Goal: Task Accomplishment & Management: Manage account settings

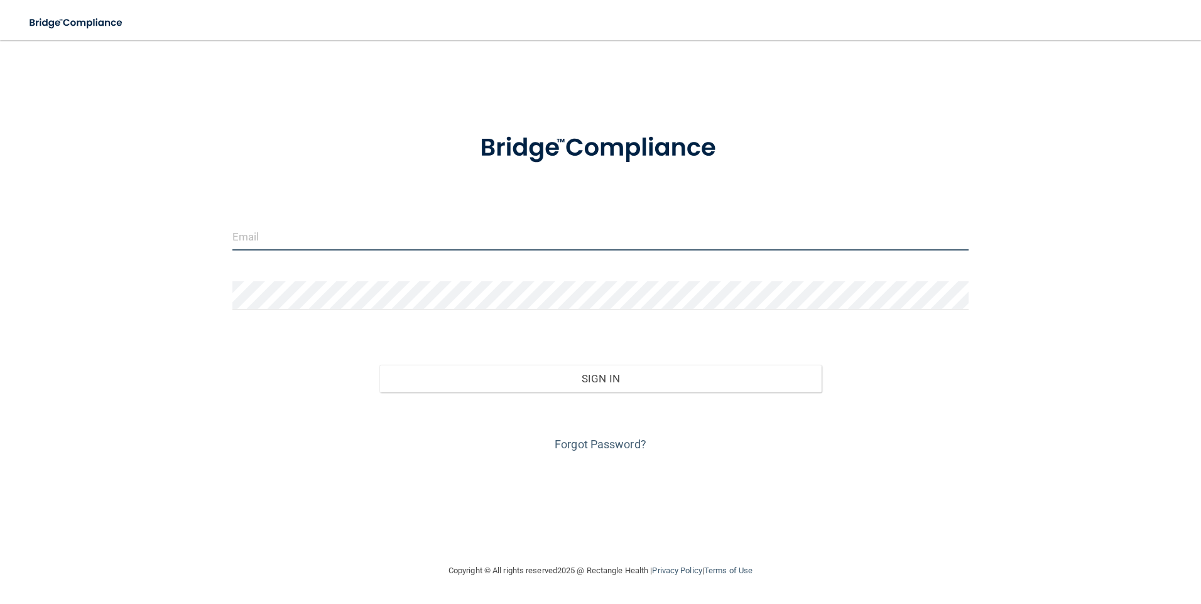
click at [312, 240] on input "email" at bounding box center [600, 236] width 737 height 28
type input "[EMAIL_ADDRESS][DOMAIN_NAME]"
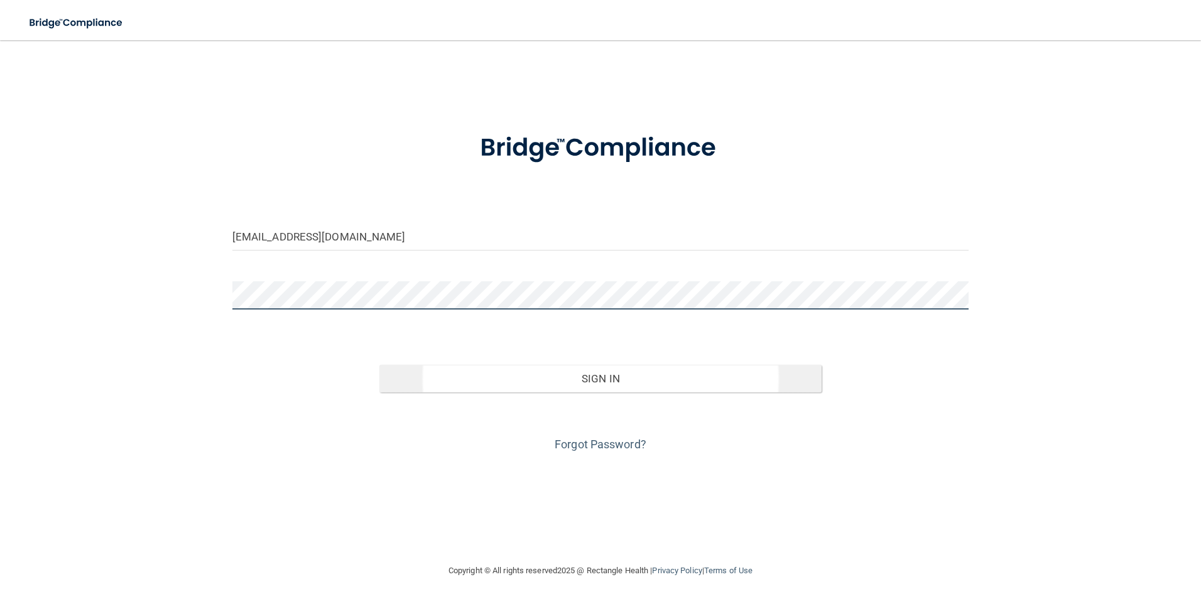
click at [379, 365] on button "Sign In" at bounding box center [600, 379] width 442 height 28
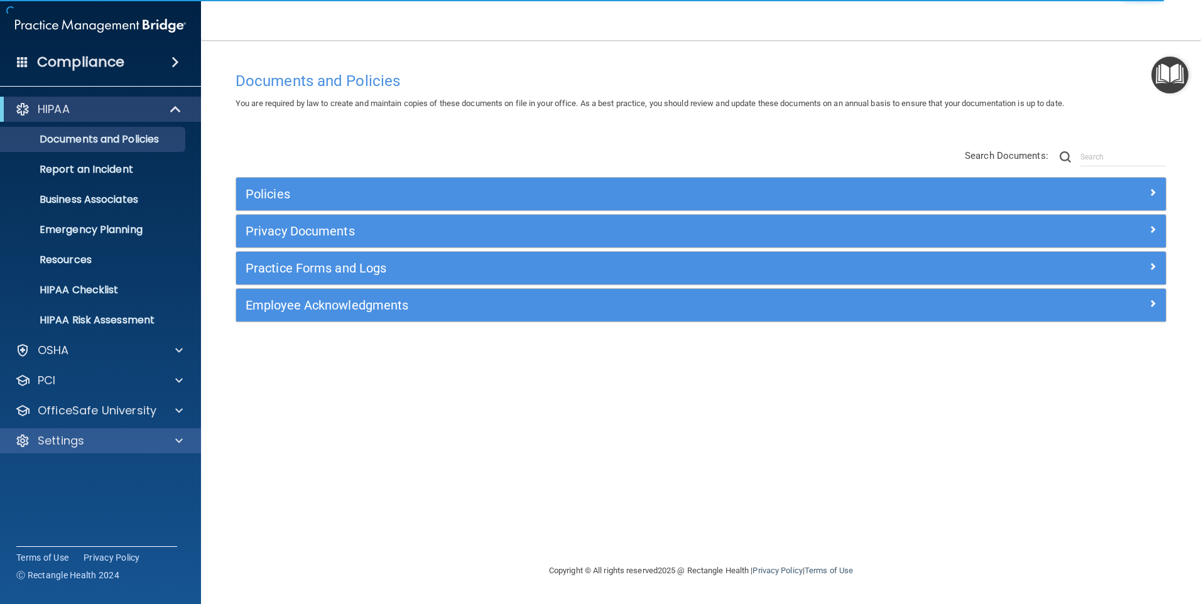
click at [58, 448] on div "Settings" at bounding box center [101, 440] width 202 height 25
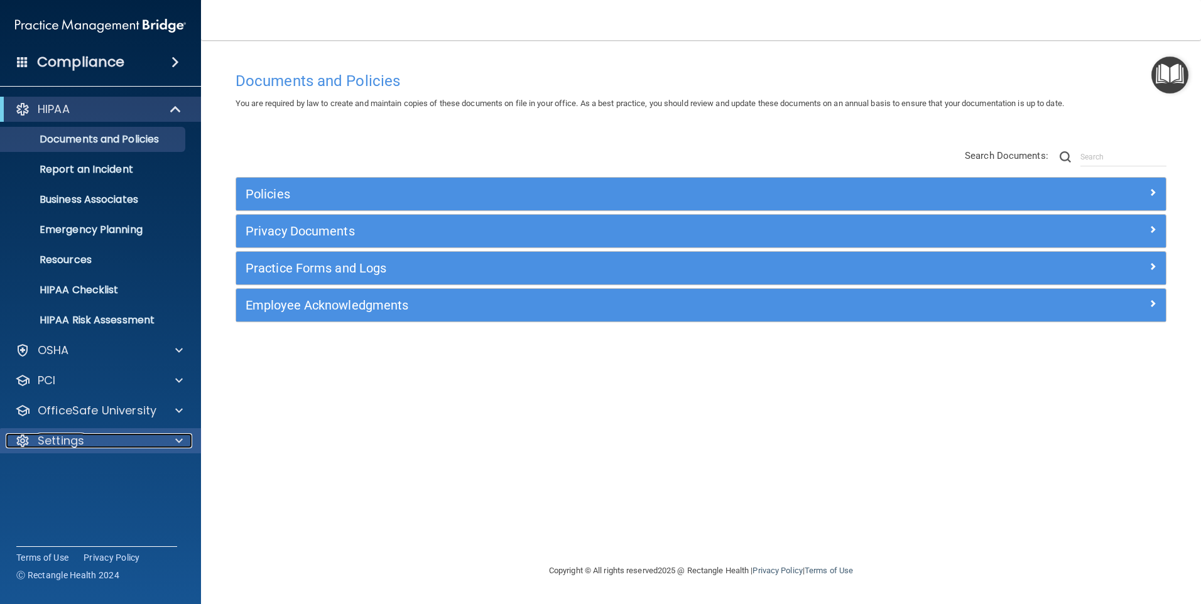
click at [69, 445] on p "Settings" at bounding box center [61, 440] width 46 height 15
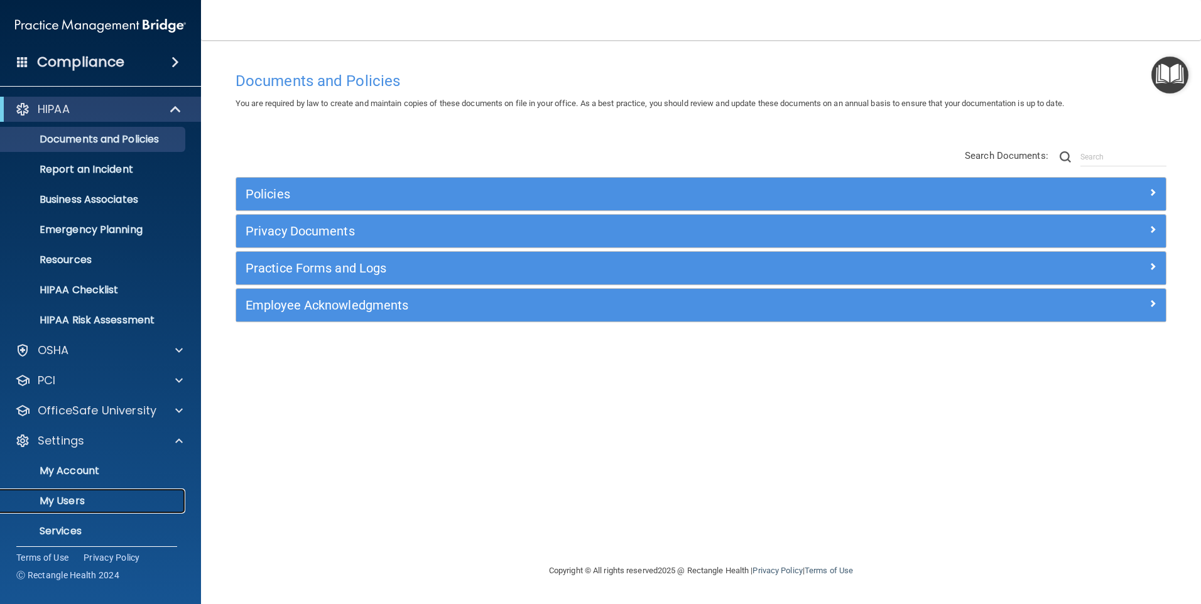
click at [67, 501] on p "My Users" at bounding box center [93, 501] width 171 height 13
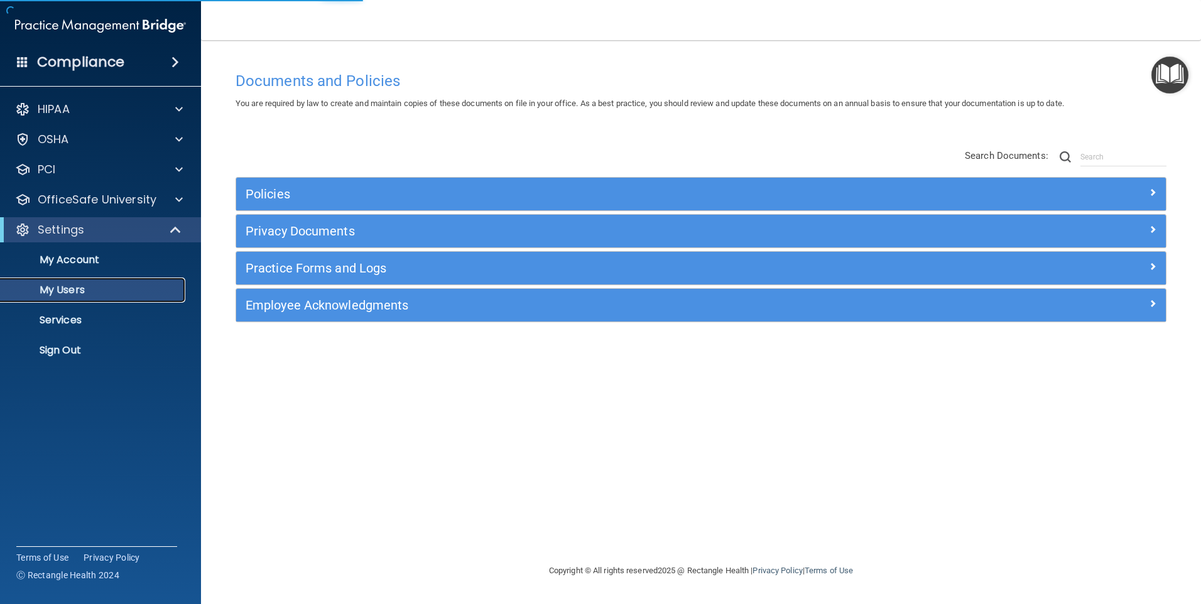
select select "20"
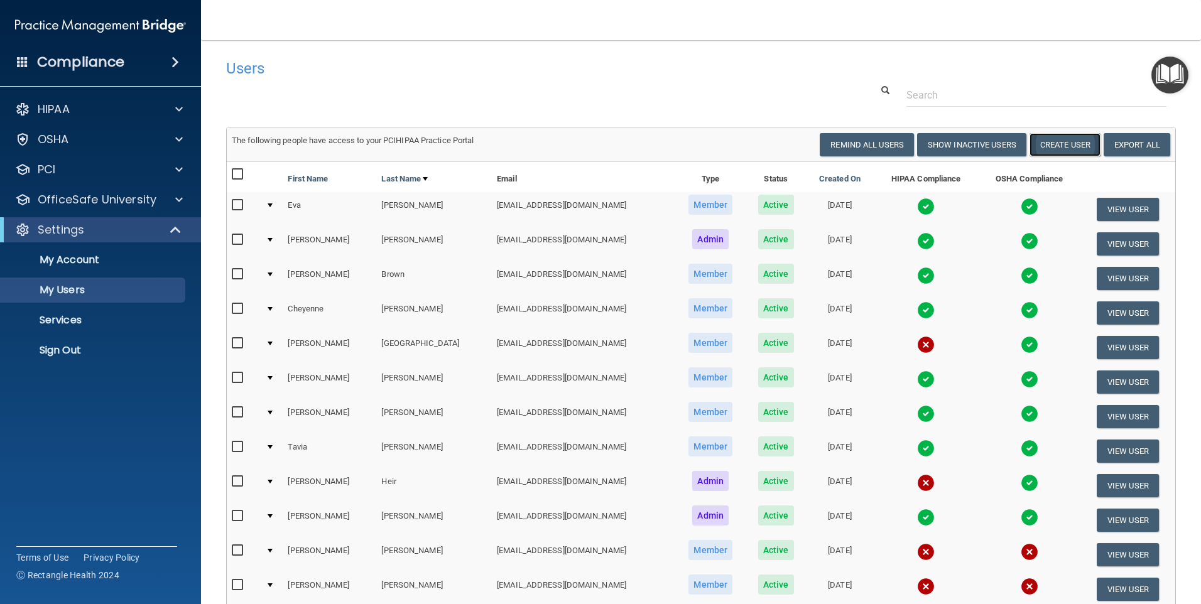
click at [1075, 146] on button "Create User" at bounding box center [1064, 144] width 71 height 23
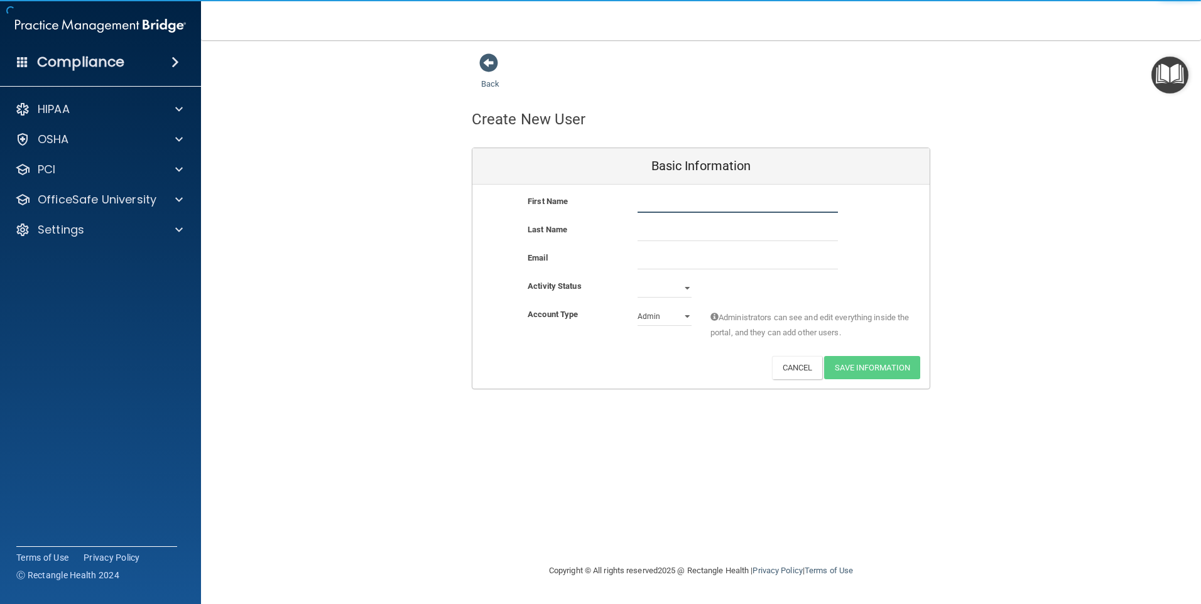
click at [653, 198] on input "text" at bounding box center [738, 203] width 200 height 19
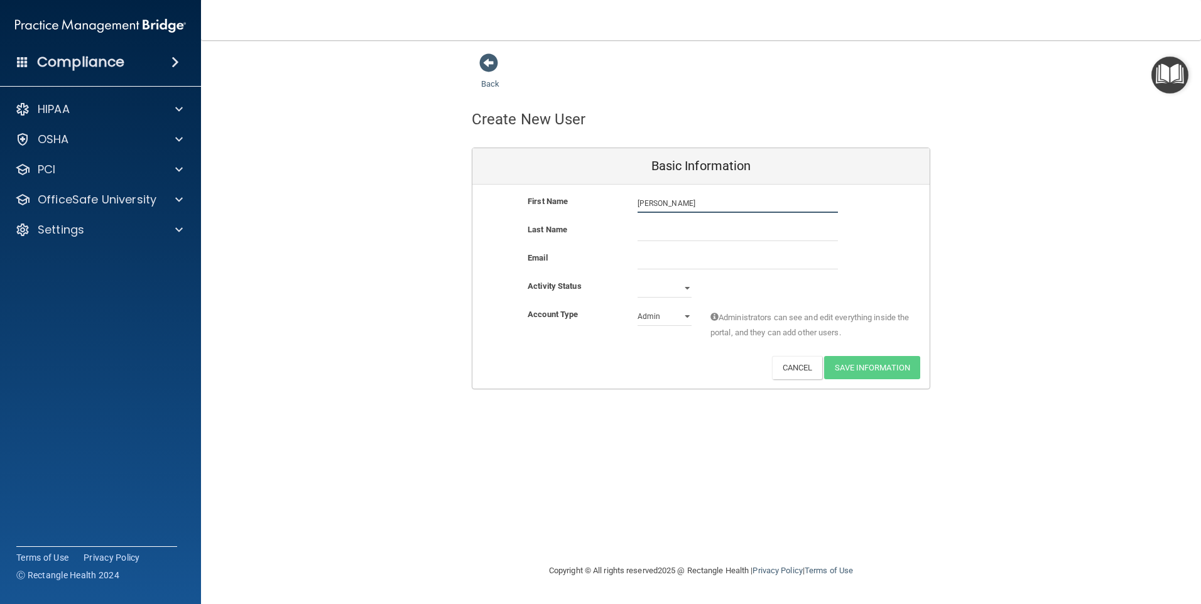
type input "[PERSON_NAME]"
click at [644, 264] on input "email" at bounding box center [738, 260] width 200 height 19
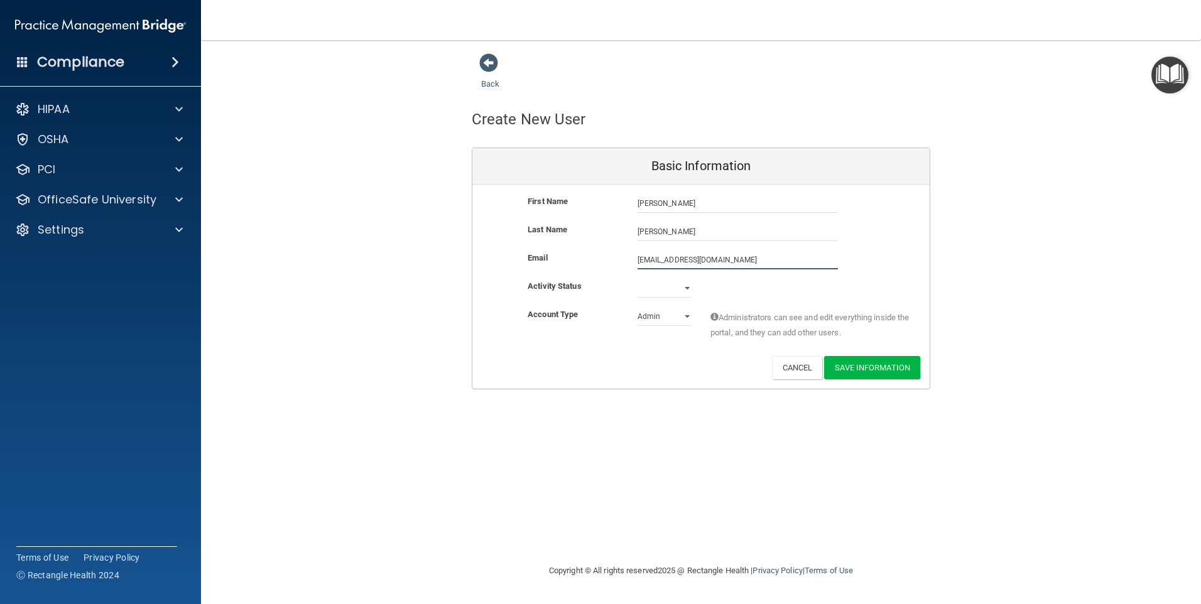
type input "[EMAIL_ADDRESS][DOMAIN_NAME]"
click at [690, 289] on select "Active Inactive" at bounding box center [665, 288] width 54 height 19
select select "active"
click at [638, 279] on select "Active Inactive" at bounding box center [665, 288] width 54 height 19
click at [687, 318] on select "Admin Member" at bounding box center [665, 316] width 54 height 19
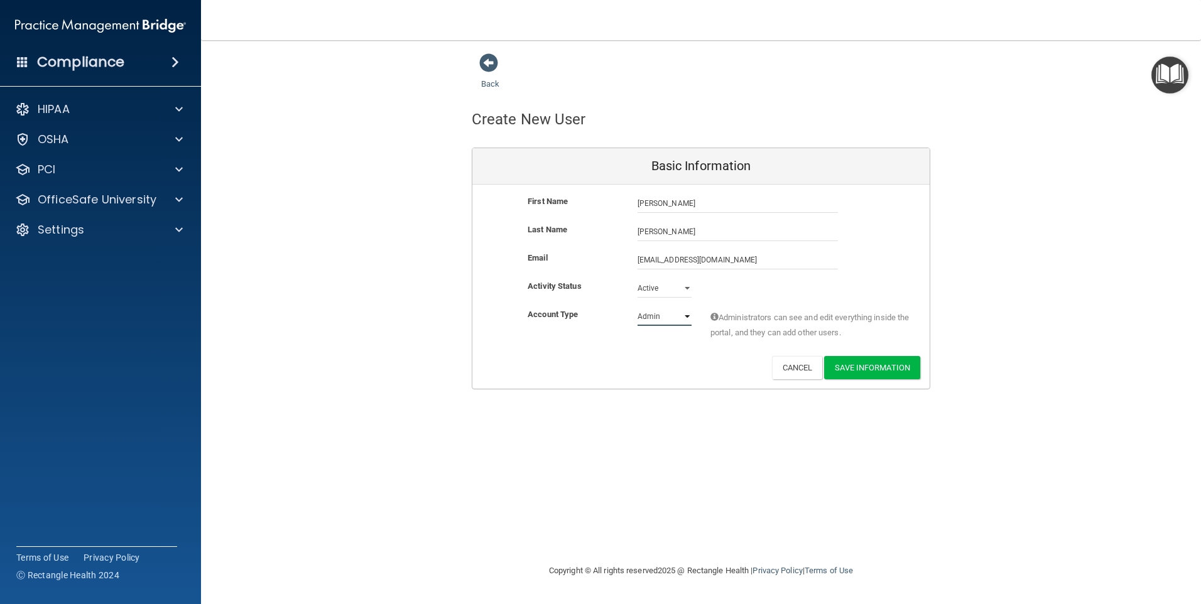
select select "practice_member"
click at [638, 307] on select "Admin Member" at bounding box center [665, 316] width 54 height 19
click at [872, 371] on button "Save Information" at bounding box center [872, 367] width 96 height 23
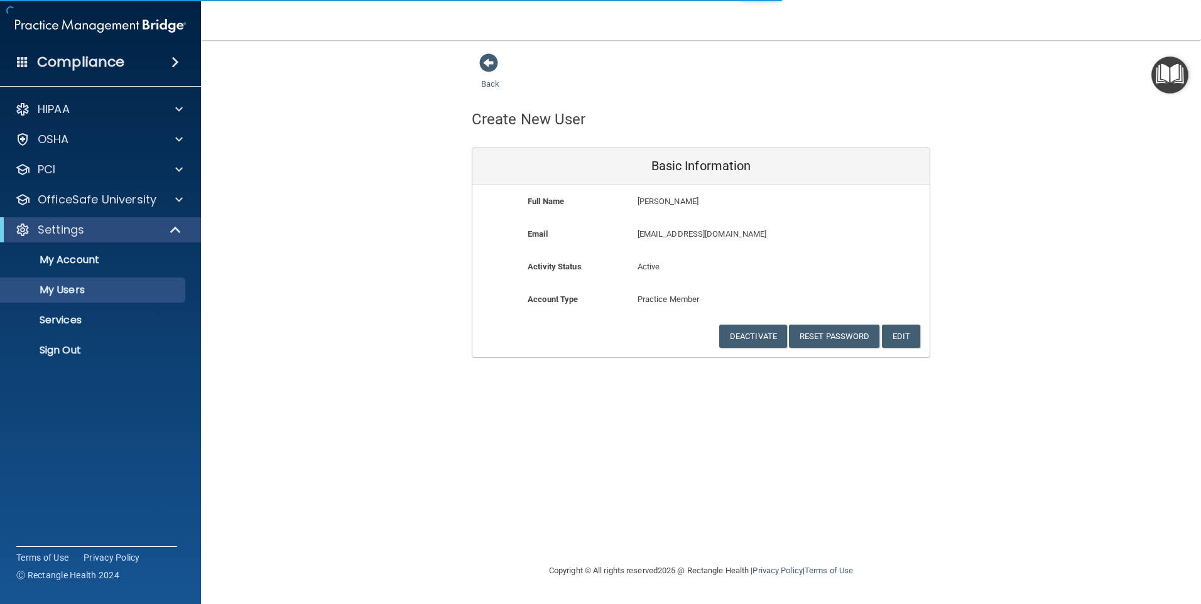
select select "20"
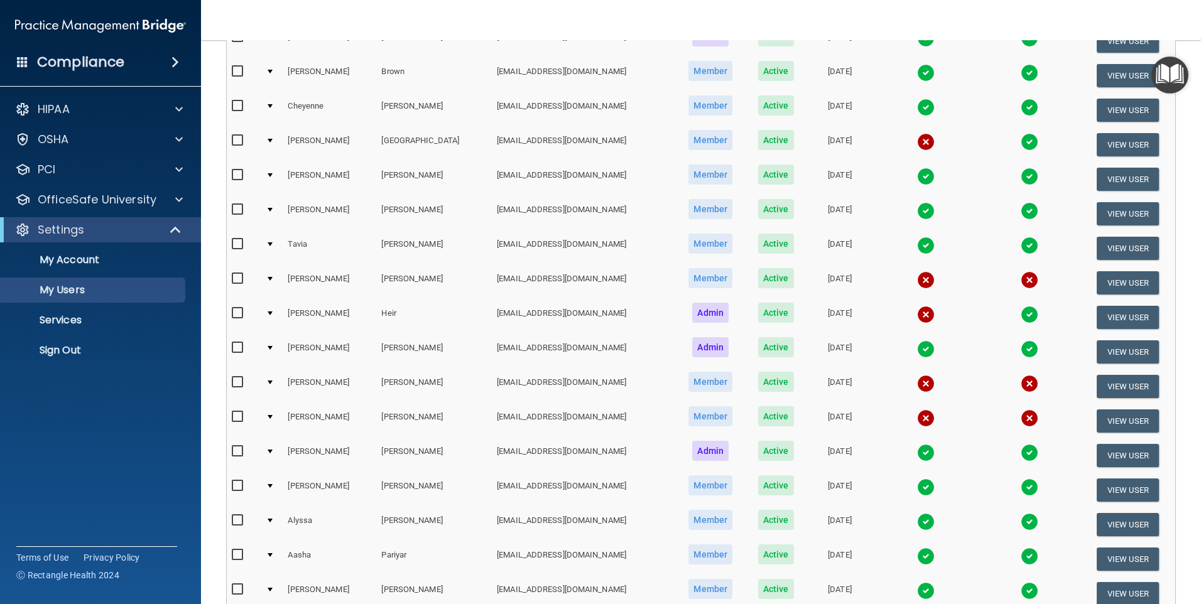
scroll to position [126, 0]
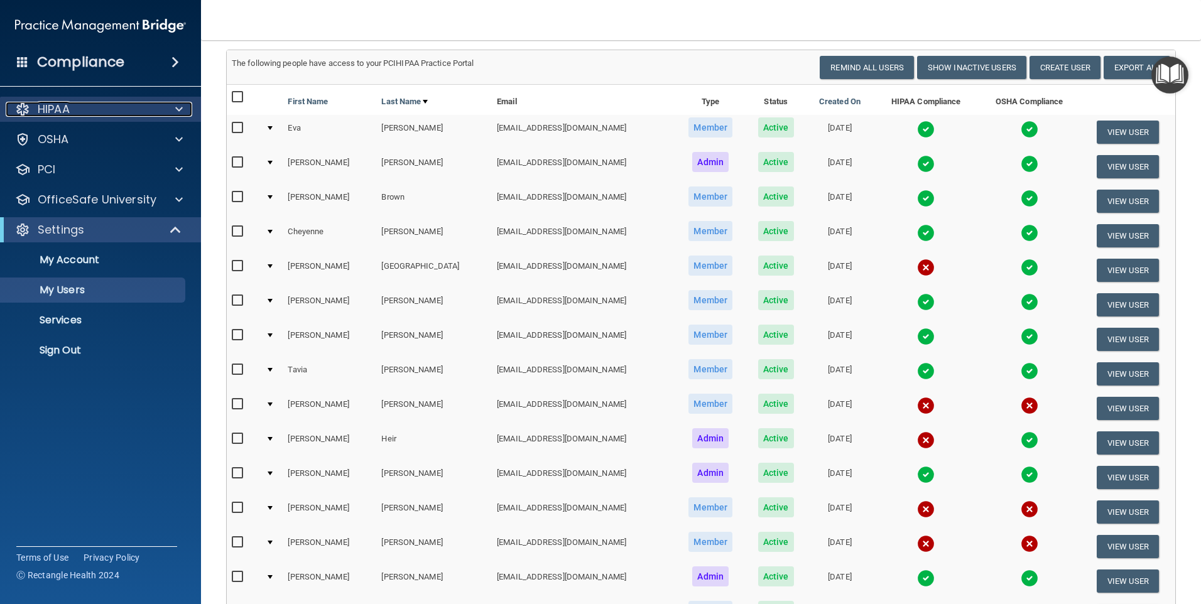
click at [72, 111] on div "HIPAA" at bounding box center [84, 109] width 156 height 15
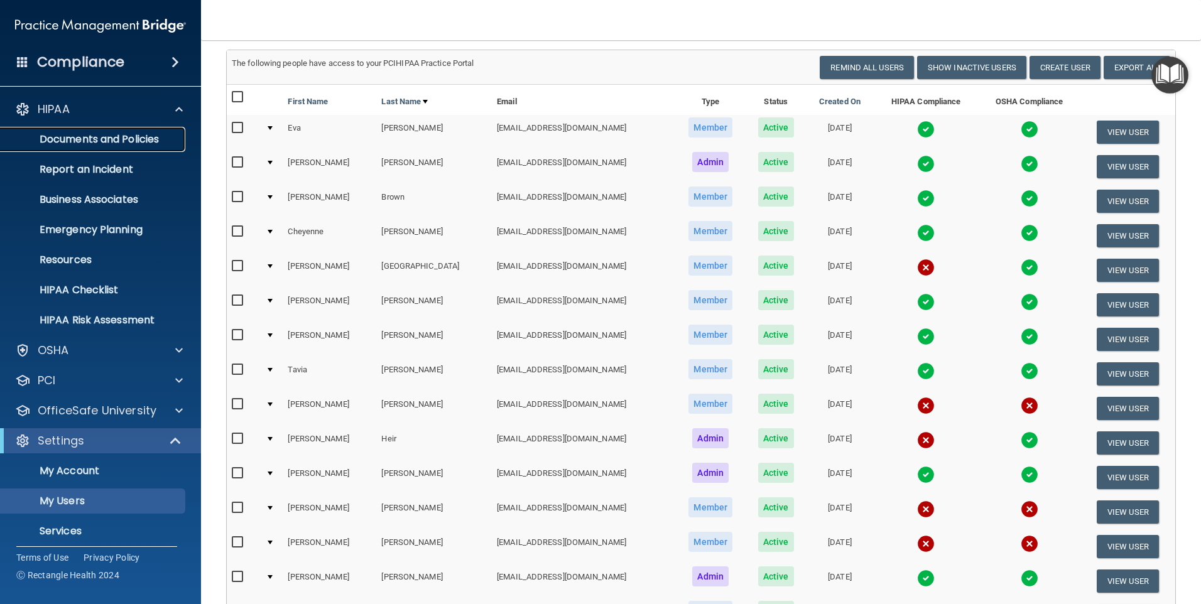
click at [94, 137] on p "Documents and Policies" at bounding box center [93, 139] width 171 height 13
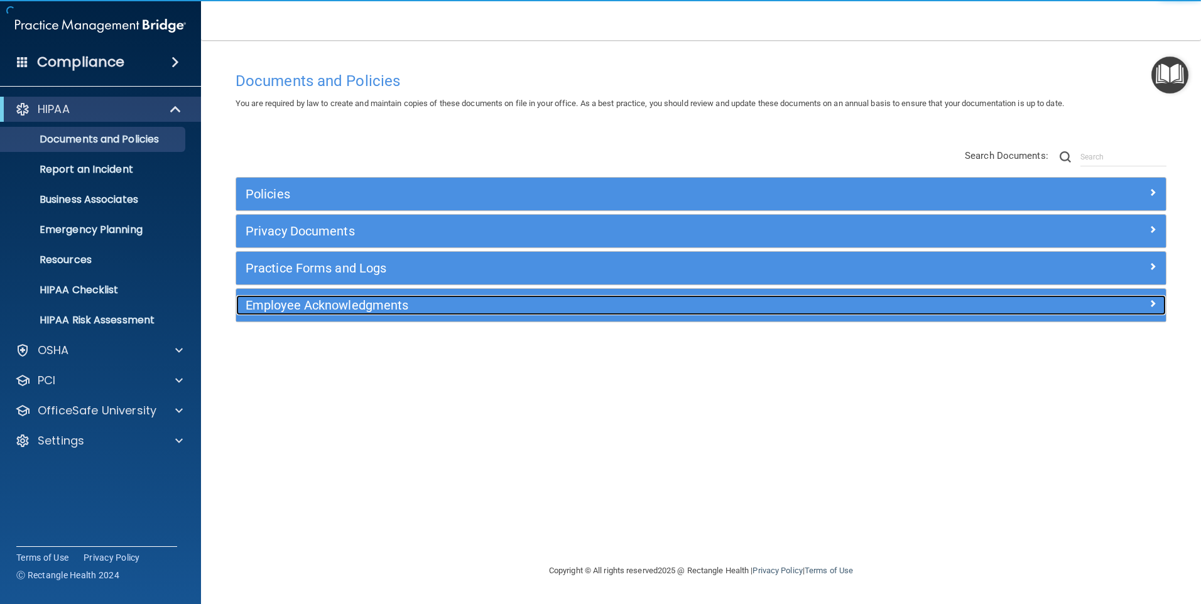
click at [397, 302] on h5 "Employee Acknowledgments" at bounding box center [585, 305] width 678 height 14
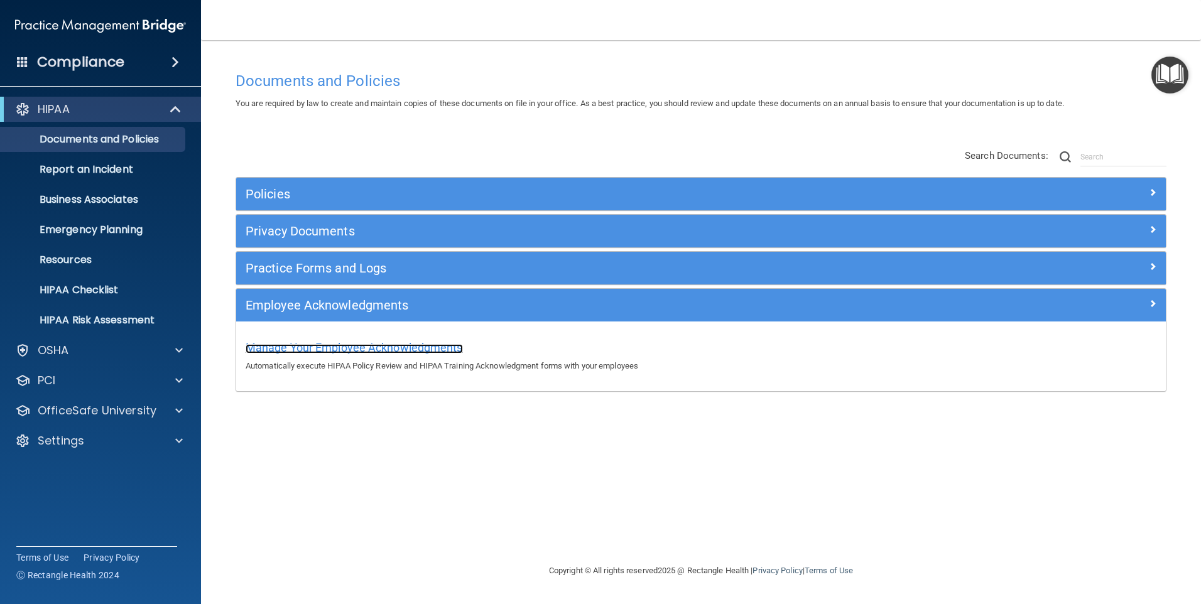
click at [387, 349] on span "Manage Your Employee Acknowledgments" at bounding box center [354, 347] width 217 height 13
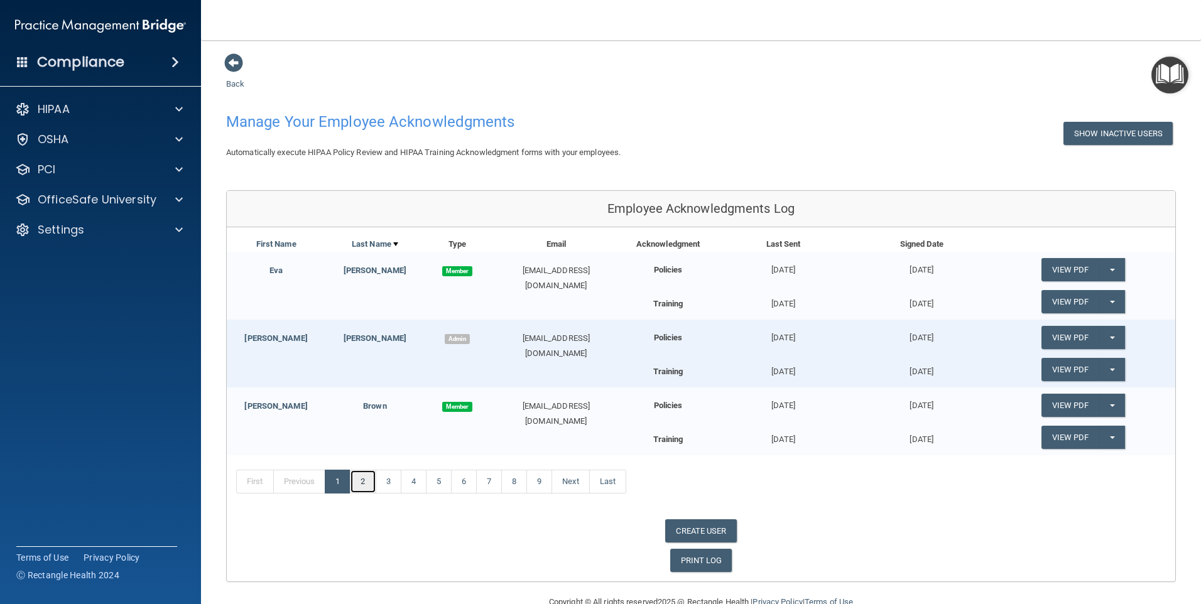
click at [373, 484] on link "2" at bounding box center [363, 482] width 26 height 24
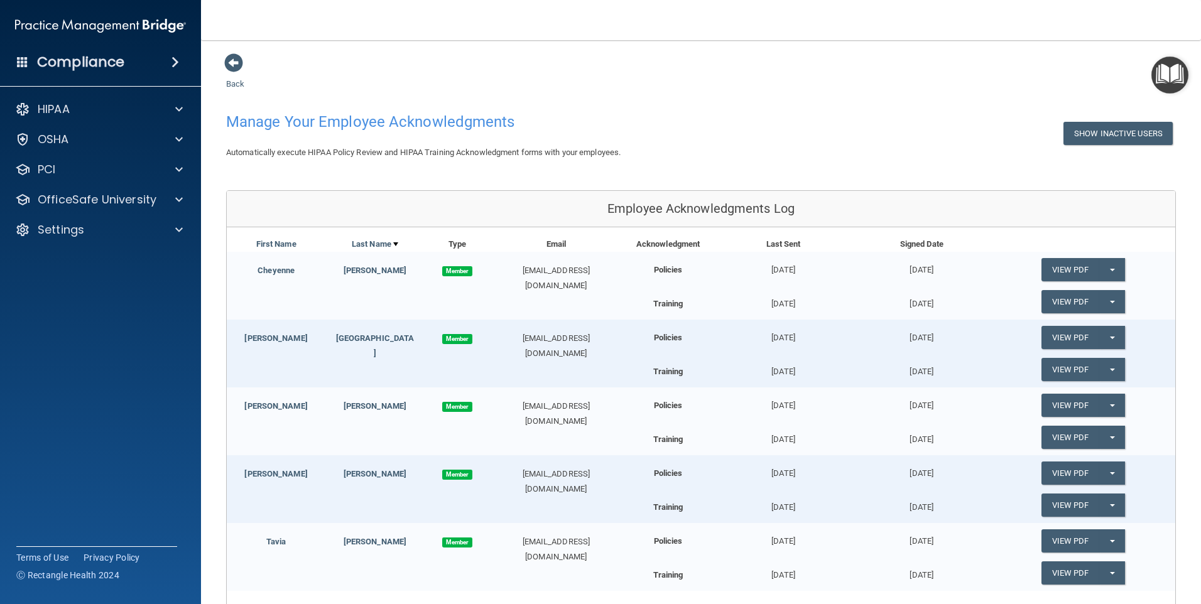
scroll to position [164, 0]
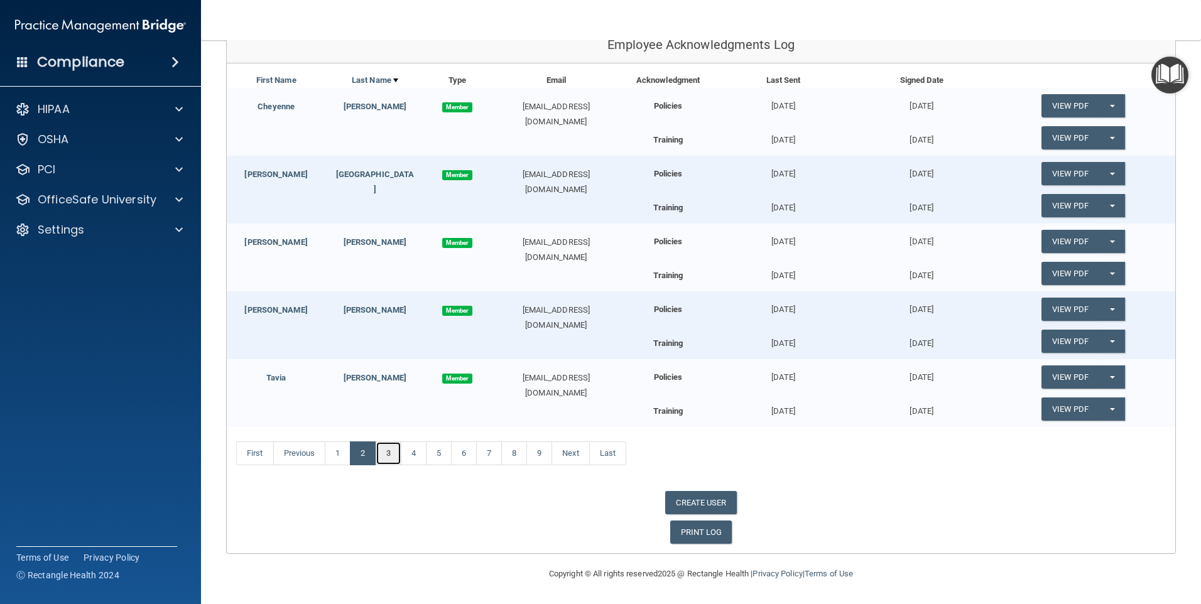
click at [400, 451] on link "3" at bounding box center [389, 454] width 26 height 24
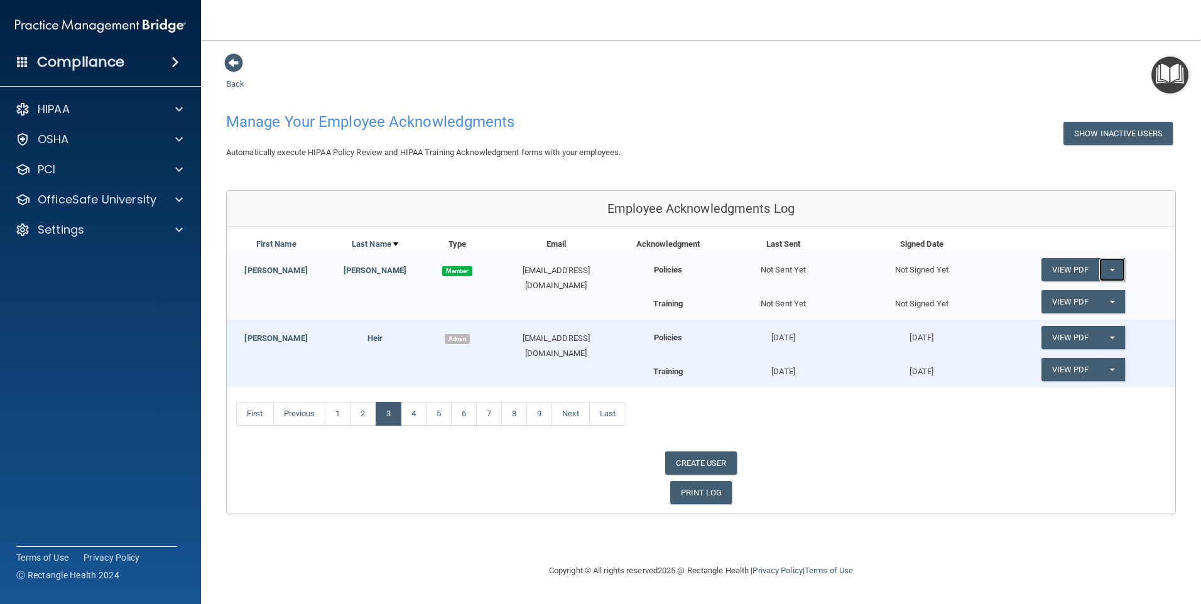
click at [1115, 266] on button "Split button!" at bounding box center [1112, 269] width 26 height 23
click at [1089, 298] on link "Send Acknowledgment" at bounding box center [1095, 295] width 109 height 19
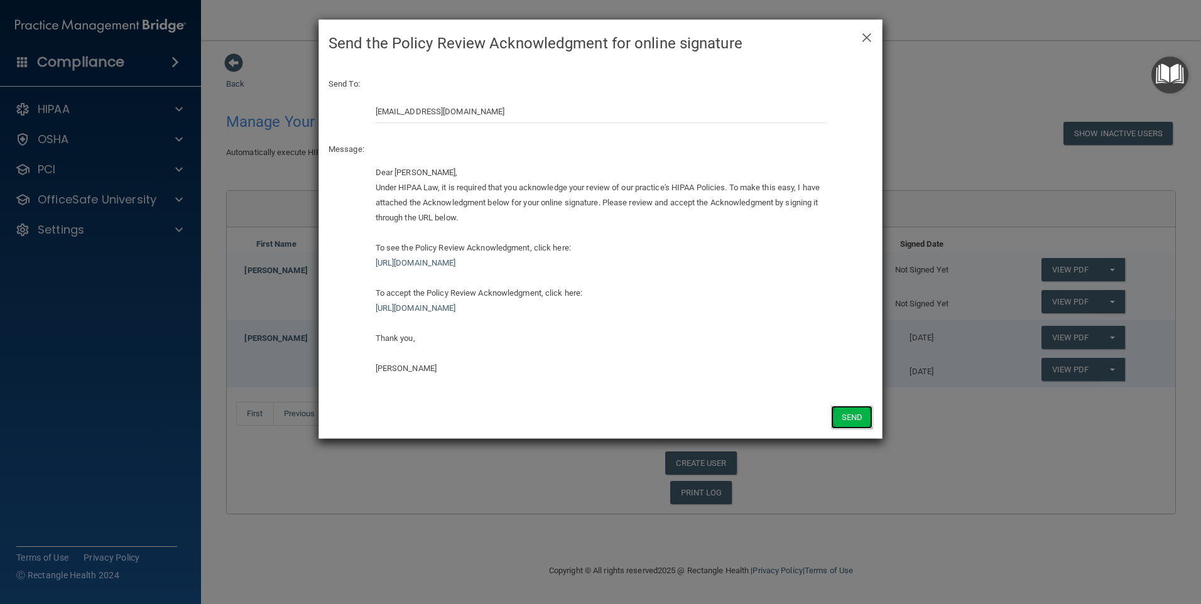
click at [847, 423] on button "Send" at bounding box center [851, 417] width 41 height 23
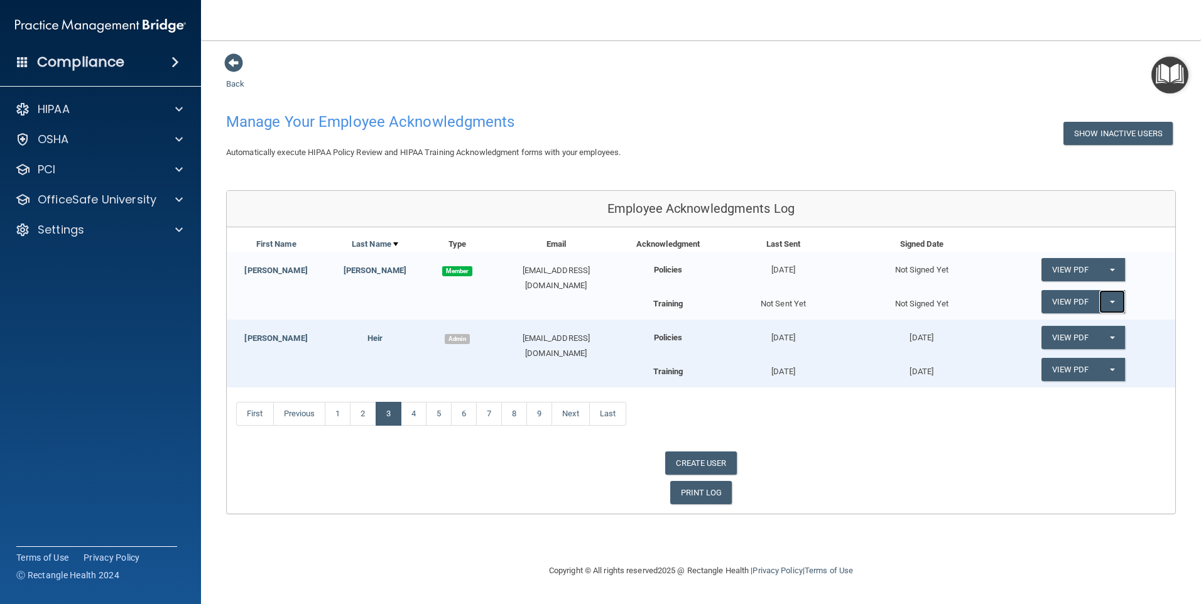
click at [1114, 300] on button "Split button!" at bounding box center [1112, 301] width 26 height 23
click at [1114, 332] on link "Send Acknowledgment PDF" at bounding box center [1104, 327] width 126 height 19
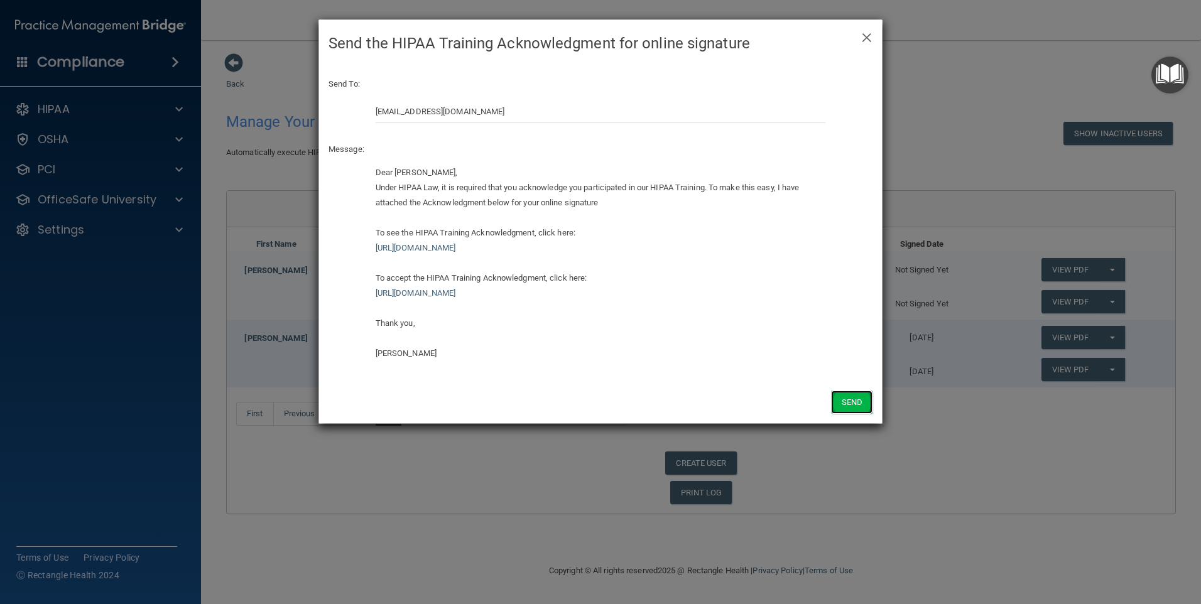
click at [853, 411] on button "Send" at bounding box center [851, 402] width 41 height 23
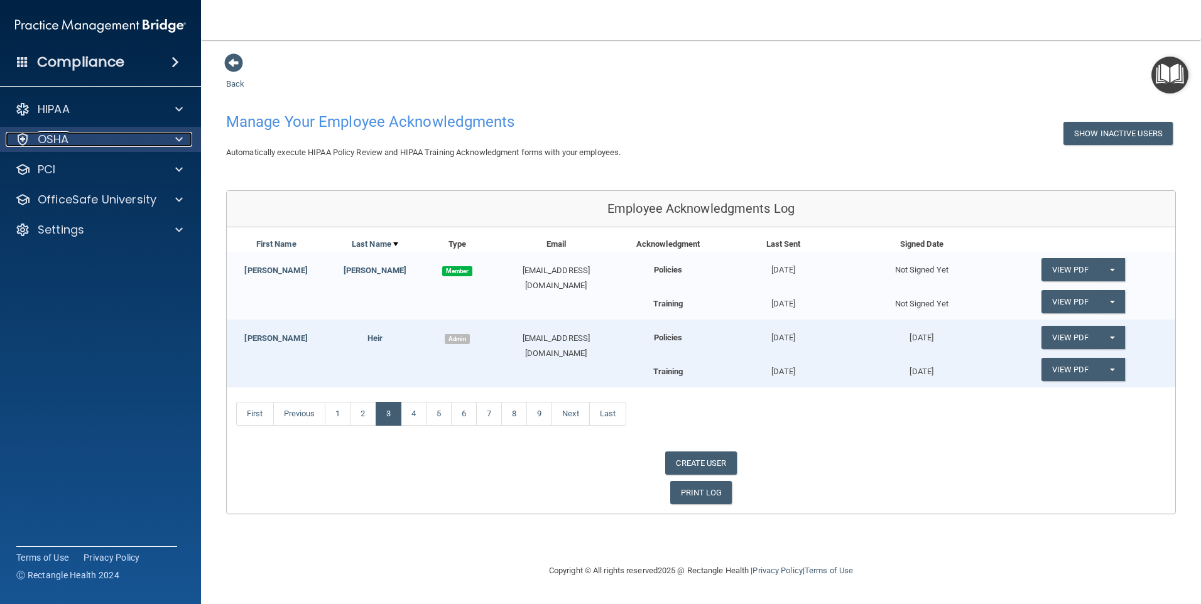
click at [163, 141] on div at bounding box center [176, 139] width 31 height 15
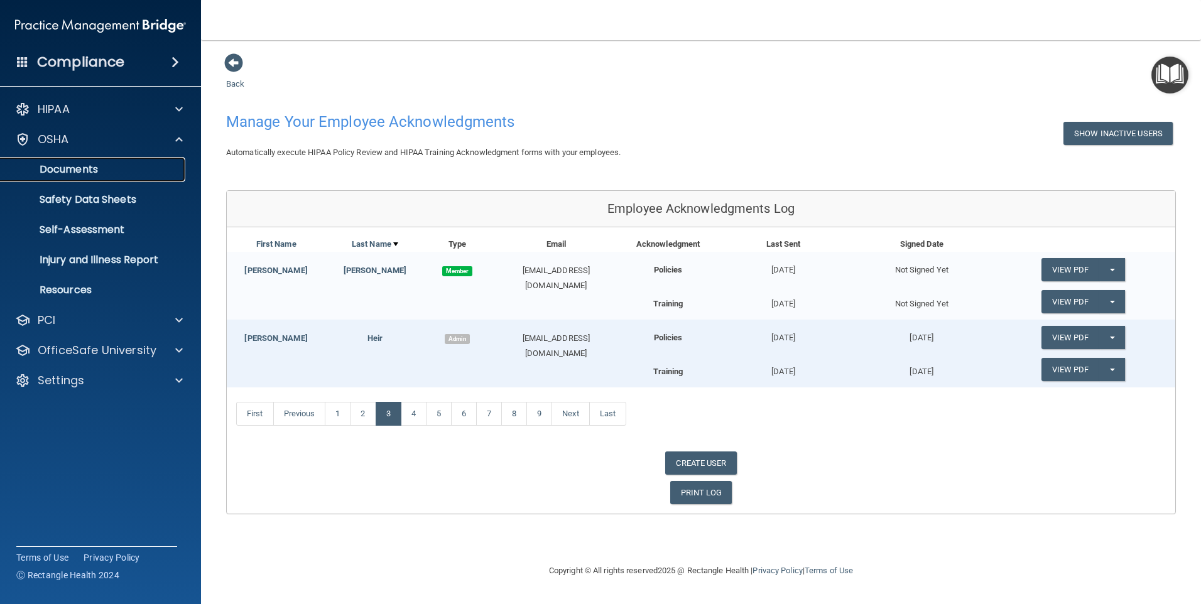
click at [85, 166] on p "Documents" at bounding box center [93, 169] width 171 height 13
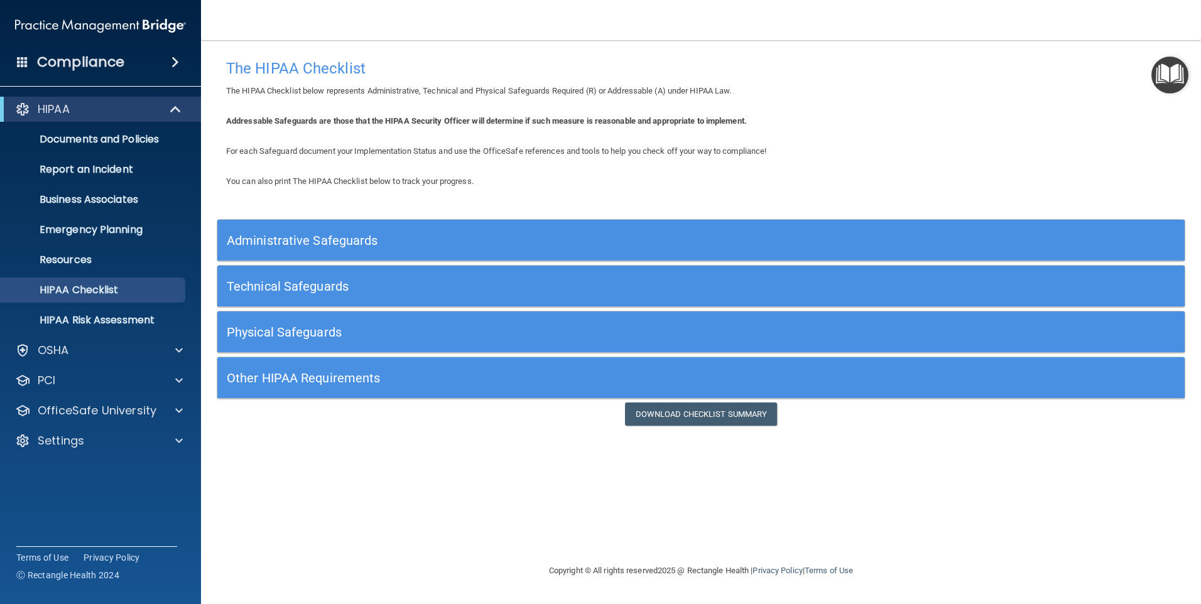
click at [356, 384] on h5 "Other HIPAA Requirements" at bounding box center [580, 378] width 707 height 14
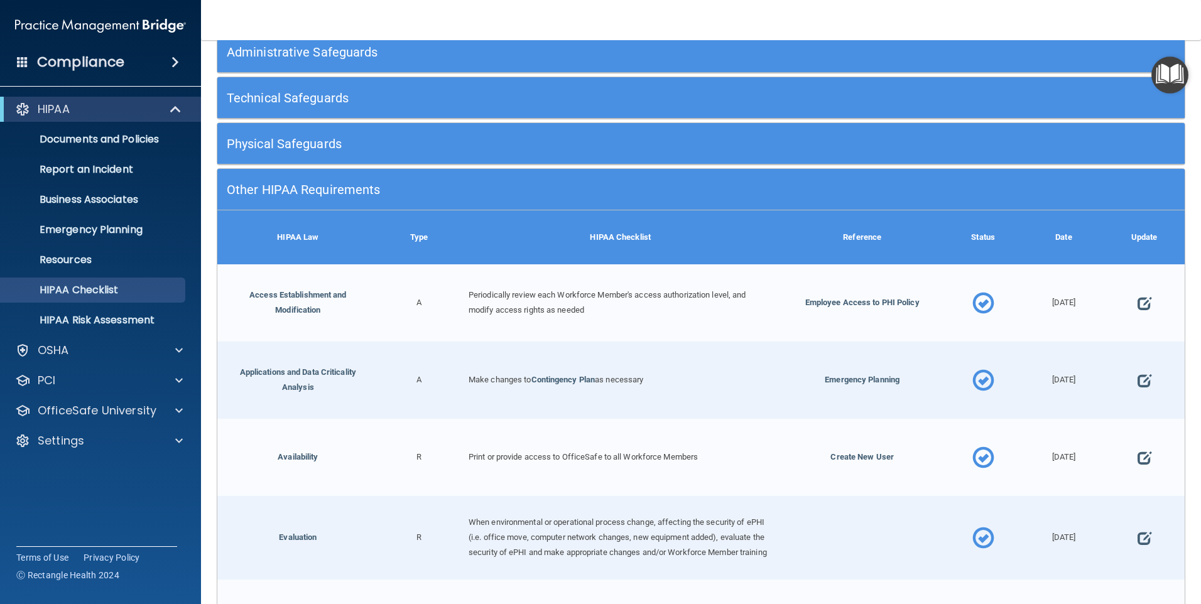
scroll to position [314, 0]
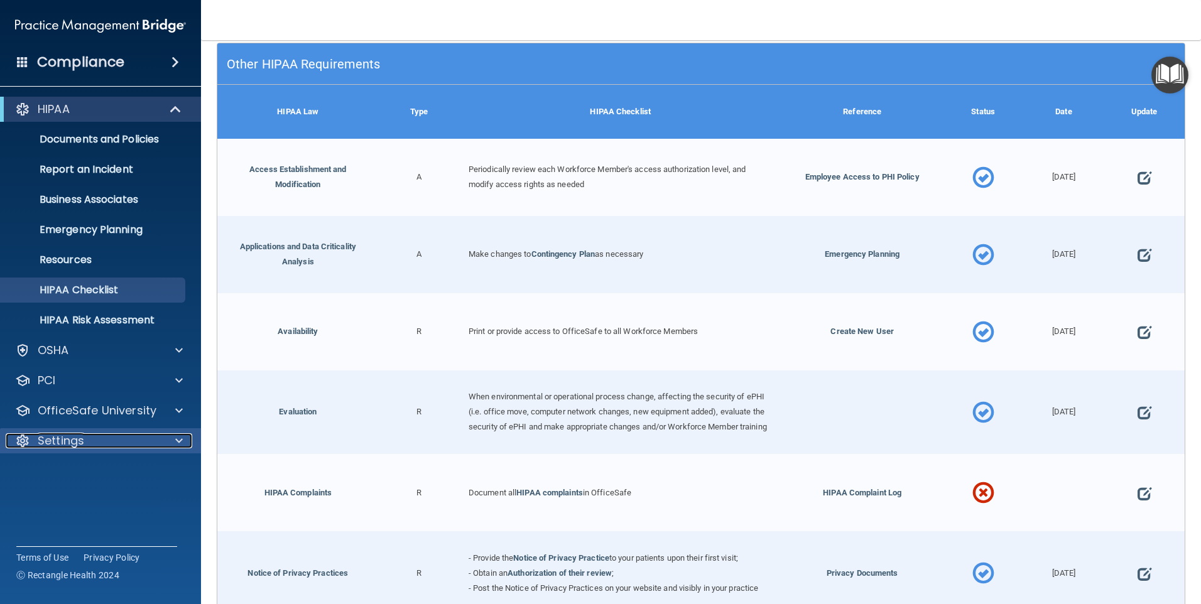
click at [62, 443] on p "Settings" at bounding box center [61, 440] width 46 height 15
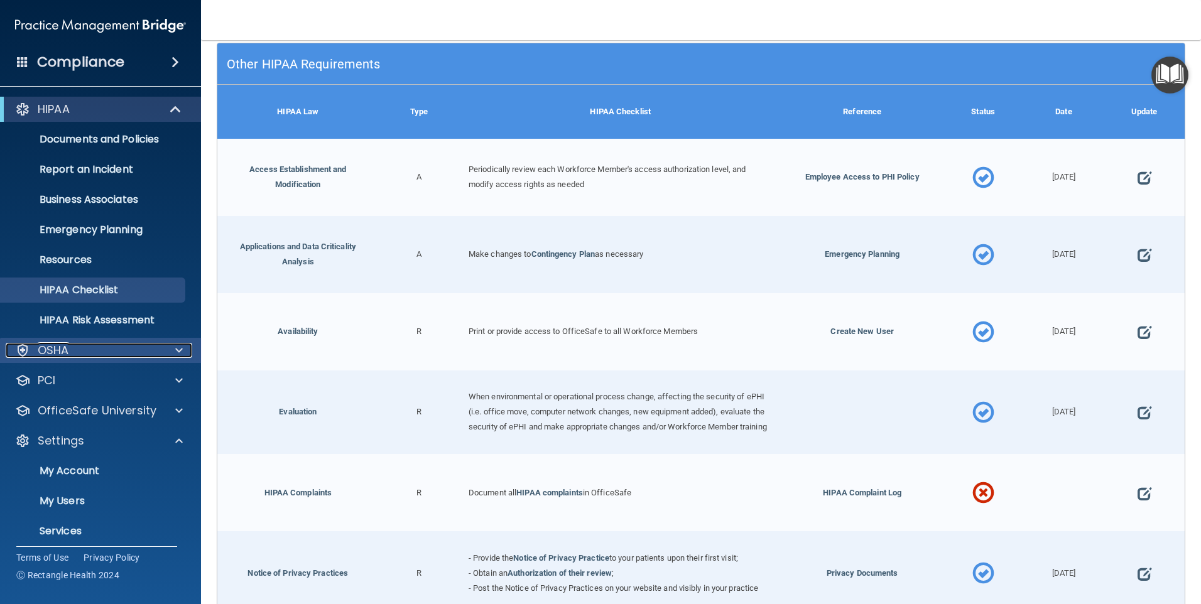
click at [77, 343] on div "OSHA" at bounding box center [84, 350] width 156 height 15
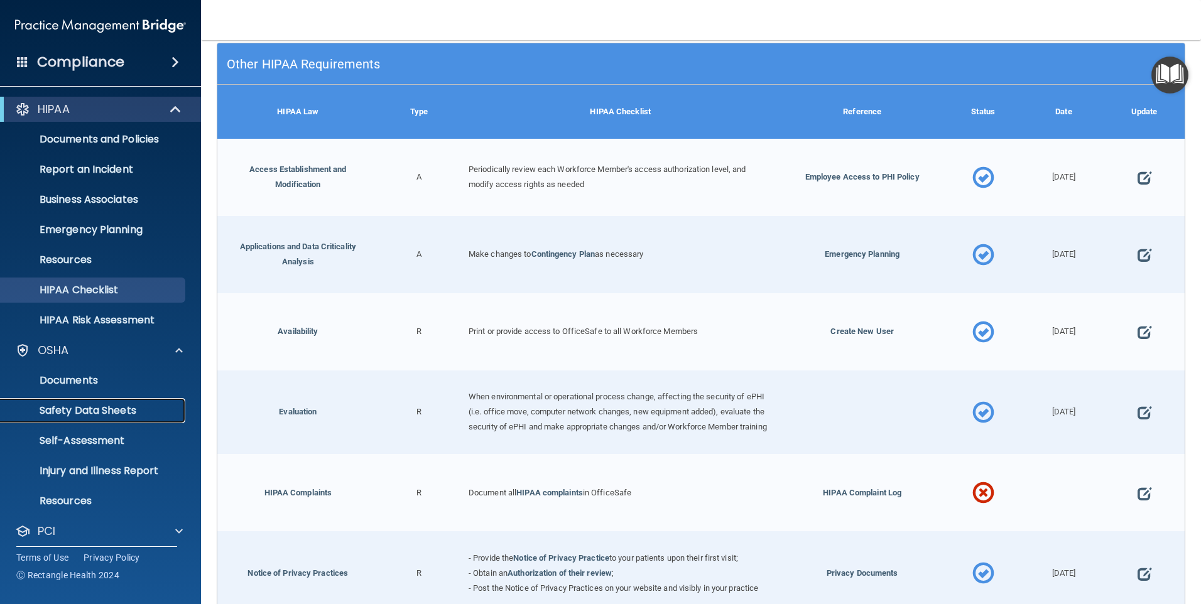
click at [103, 405] on p "Safety Data Sheets" at bounding box center [93, 411] width 171 height 13
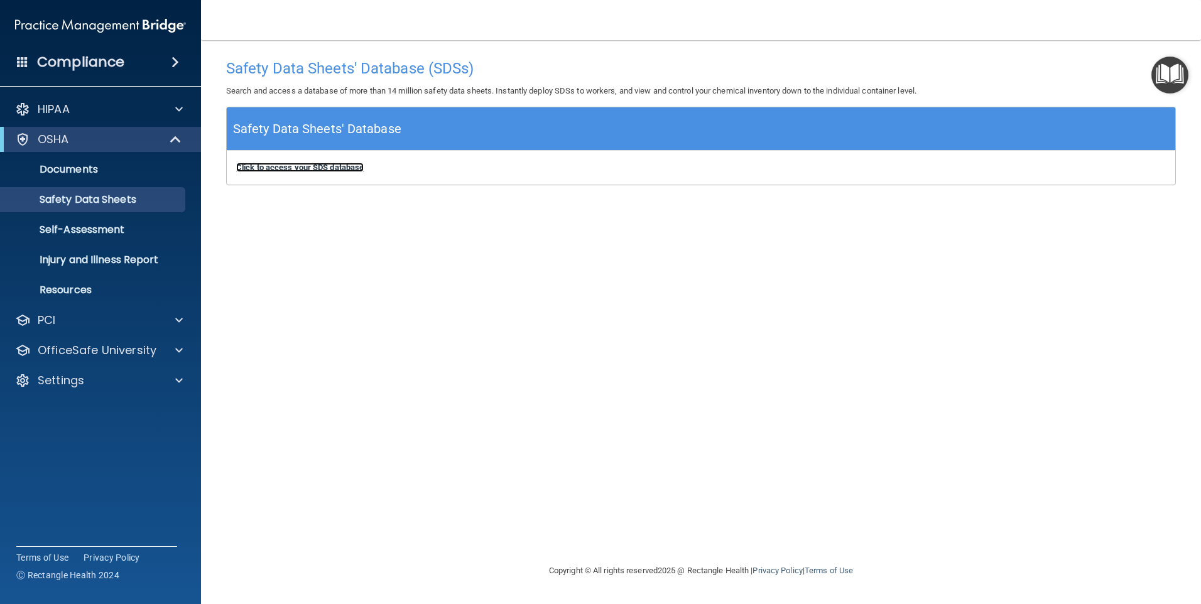
click at [355, 163] on b "Click to access your SDS database" at bounding box center [300, 167] width 128 height 9
click at [63, 378] on p "Settings" at bounding box center [61, 380] width 46 height 15
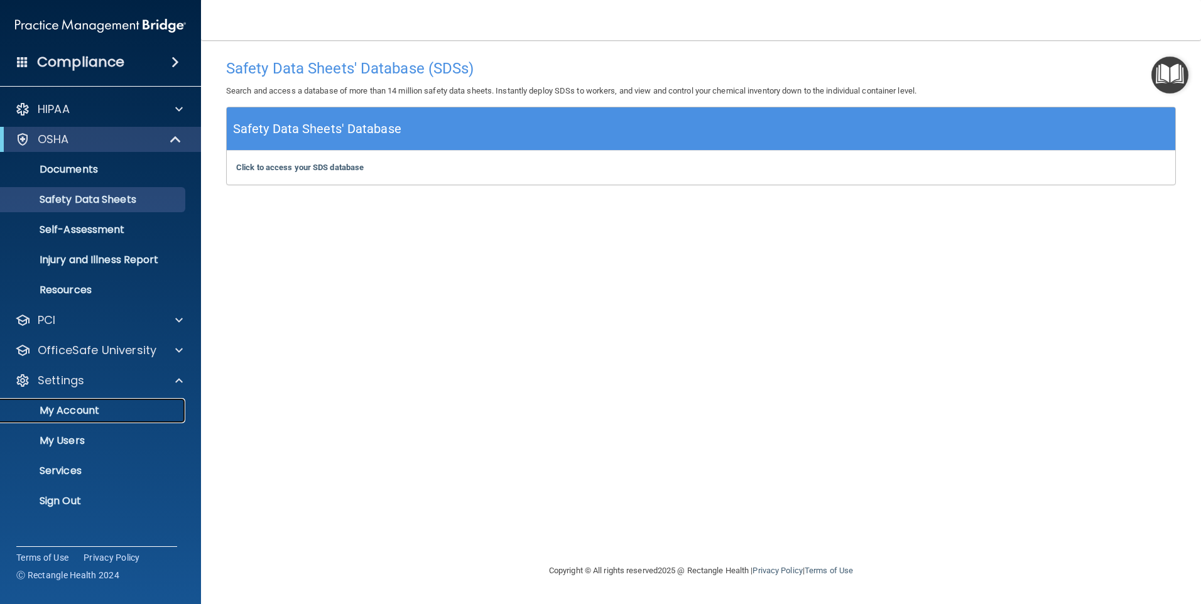
click at [73, 409] on p "My Account" at bounding box center [93, 411] width 171 height 13
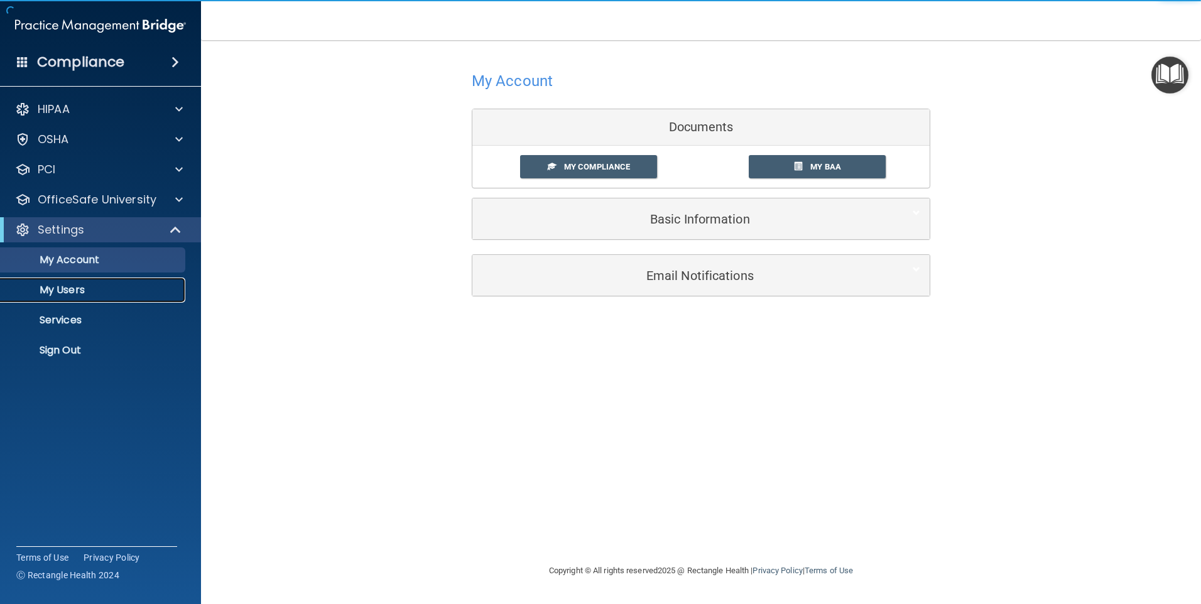
click at [72, 292] on p "My Users" at bounding box center [93, 290] width 171 height 13
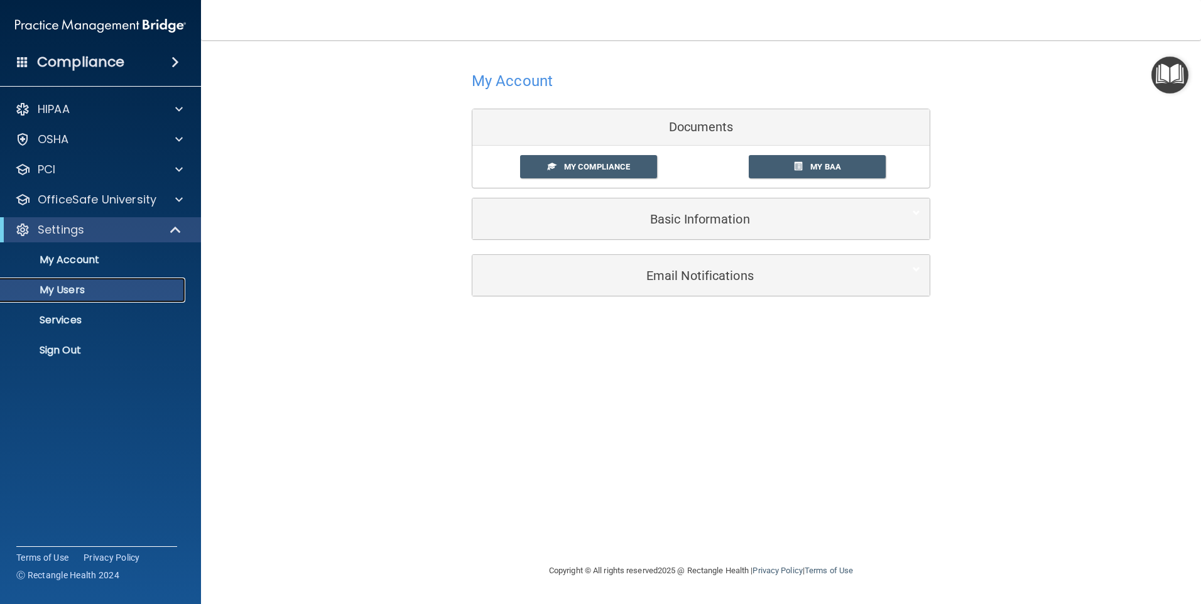
select select "20"
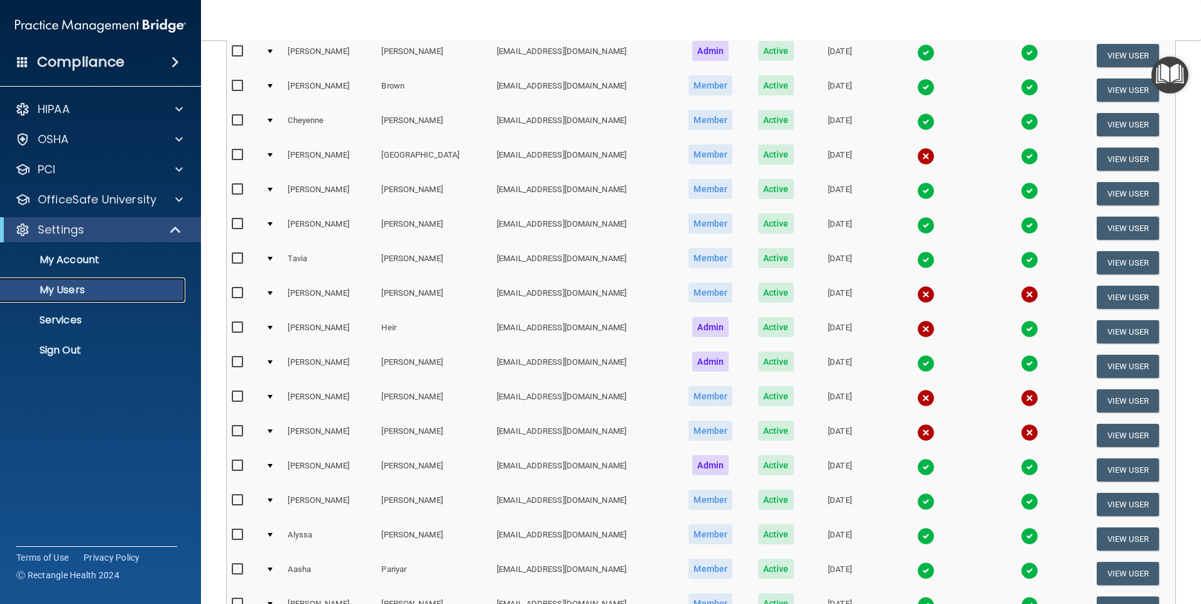
scroll to position [435, 0]
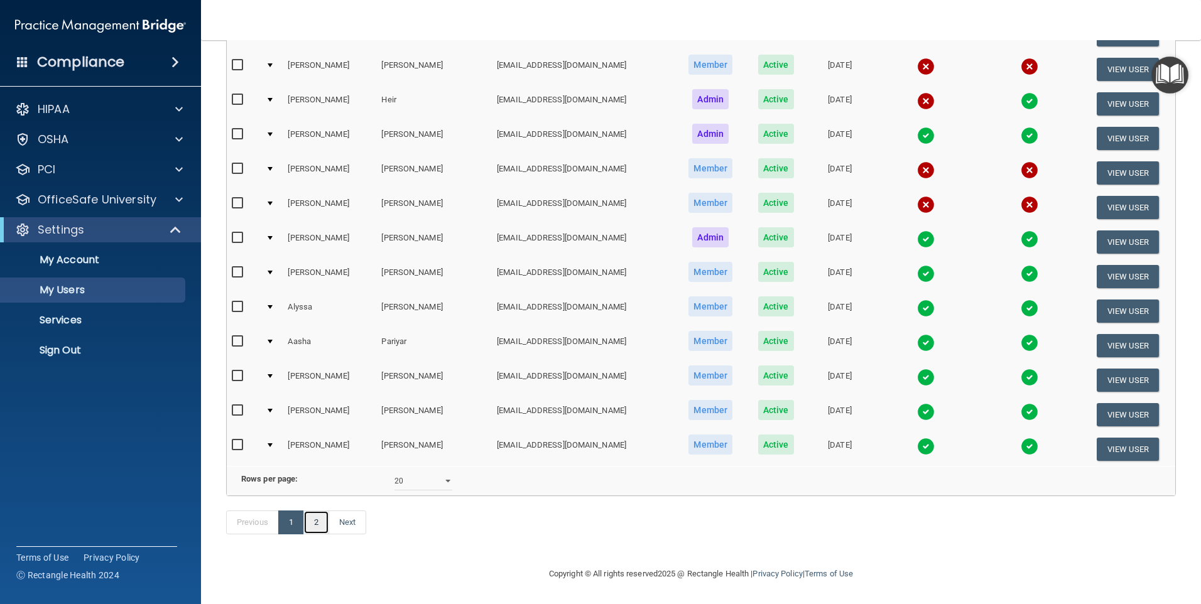
click at [317, 524] on link "2" at bounding box center [316, 523] width 26 height 24
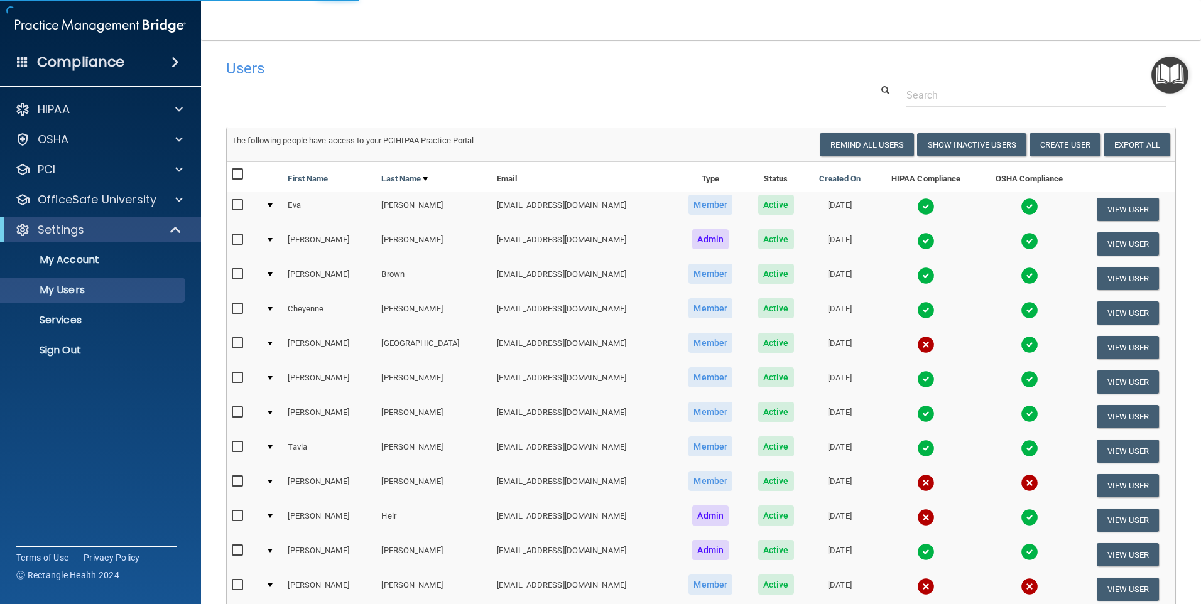
select select "20"
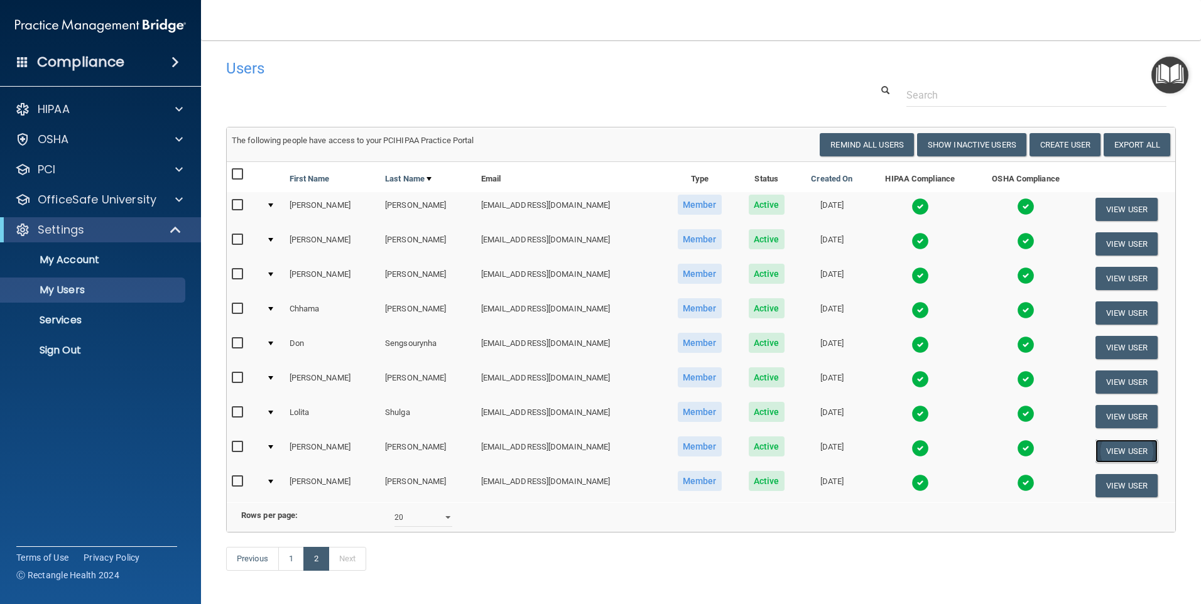
click at [1131, 455] on button "View User" at bounding box center [1126, 451] width 62 height 23
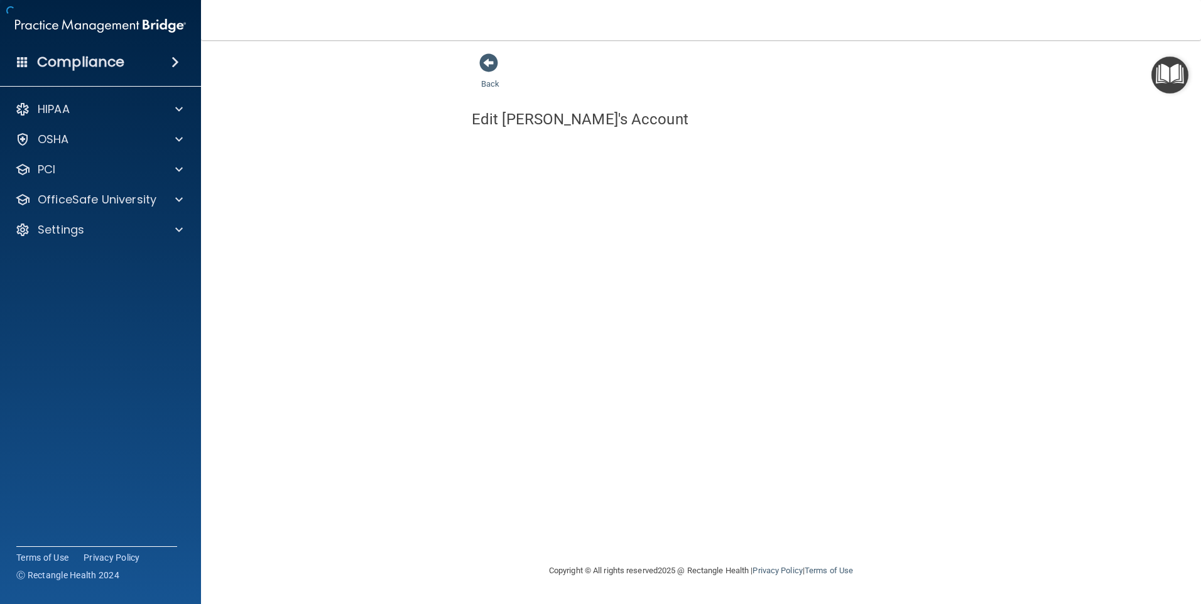
select select "practice_member"
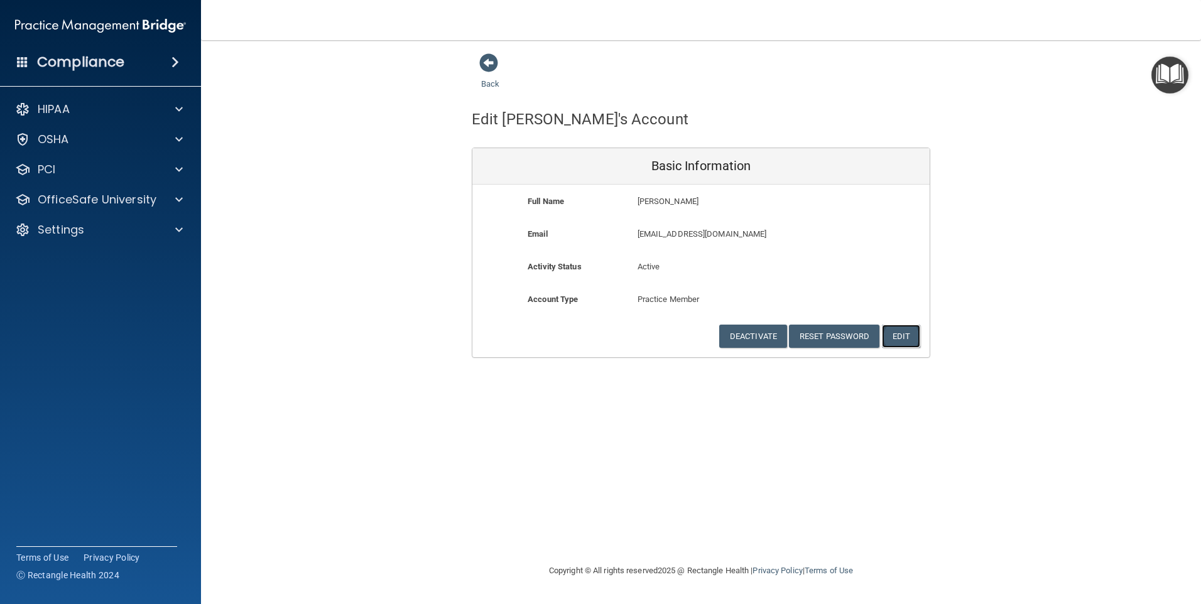
click at [911, 336] on button "Edit" at bounding box center [901, 336] width 38 height 23
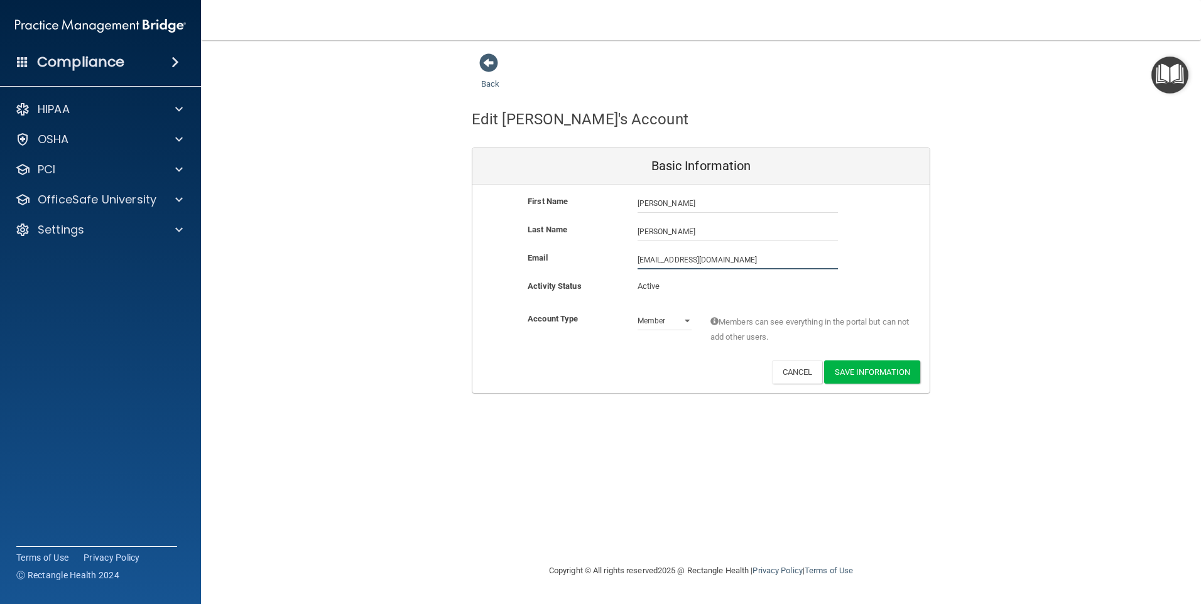
drag, startPoint x: 738, startPoint y: 258, endPoint x: 575, endPoint y: 242, distance: 164.1
click at [575, 242] on div "First Name [PERSON_NAME] [PERSON_NAME] Last Name [PERSON_NAME] Email [EMAIL_ADD…" at bounding box center [700, 289] width 457 height 209
drag, startPoint x: 804, startPoint y: 263, endPoint x: 572, endPoint y: 265, distance: 232.4
click at [572, 265] on div "Email [EMAIL_ADDRESS][PERSON_NAME][DOMAIN_NAME] [EMAIL_ADDRESS][PERSON_NAME][DO…" at bounding box center [700, 260] width 457 height 19
paste input "t"
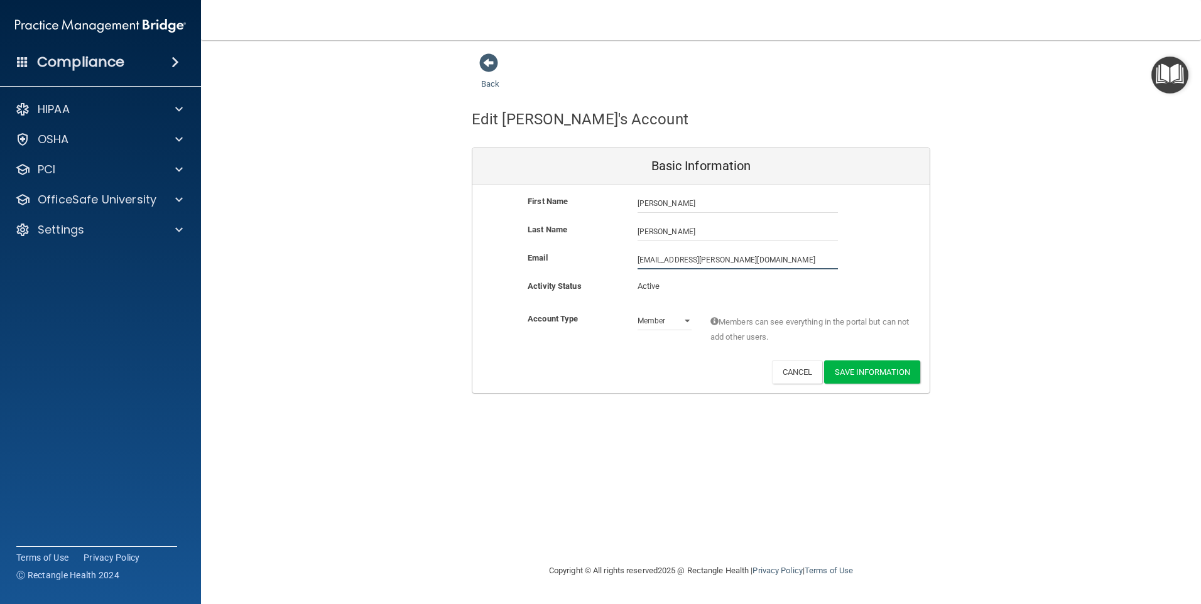
type input "[EMAIL_ADDRESS][PERSON_NAME][DOMAIN_NAME]"
click at [863, 370] on button "Save Information" at bounding box center [872, 374] width 96 height 23
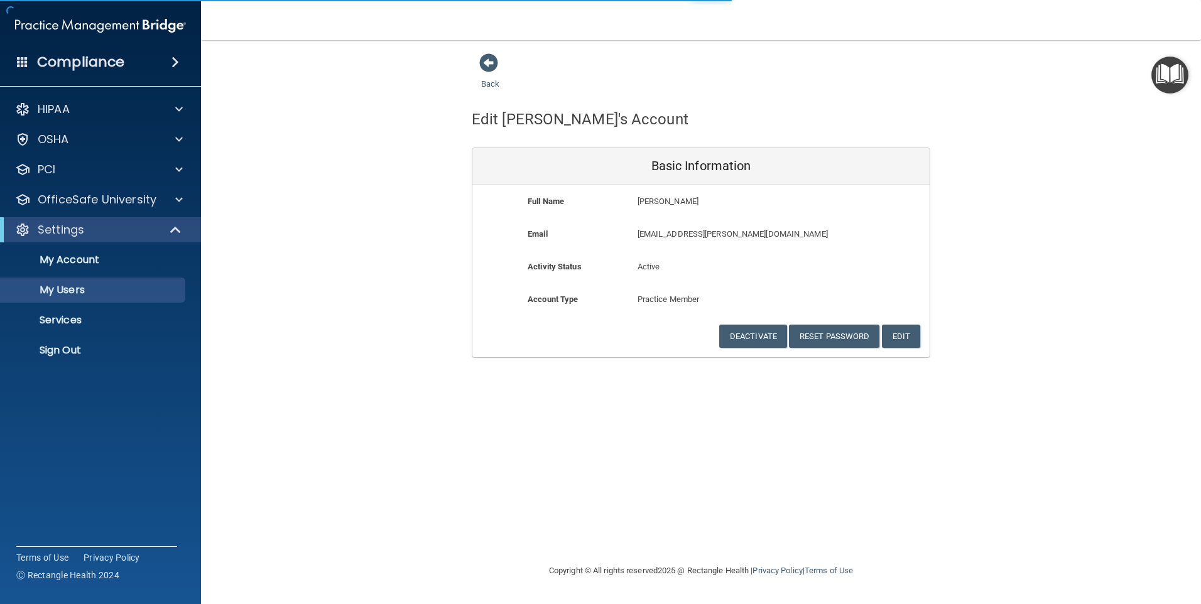
select select "20"
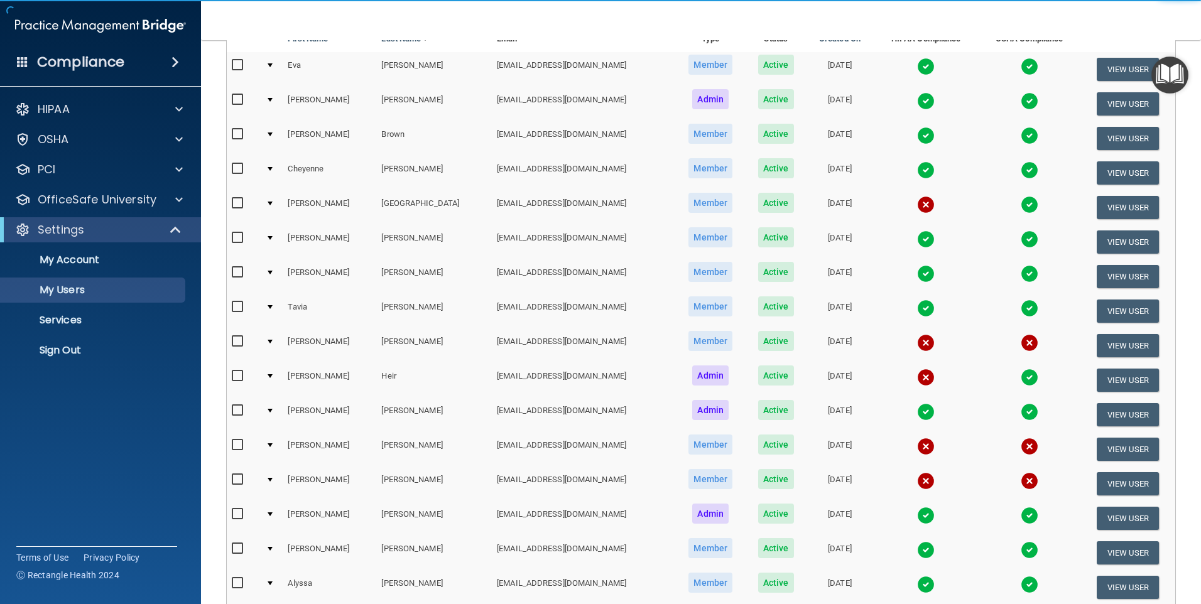
scroll to position [440, 0]
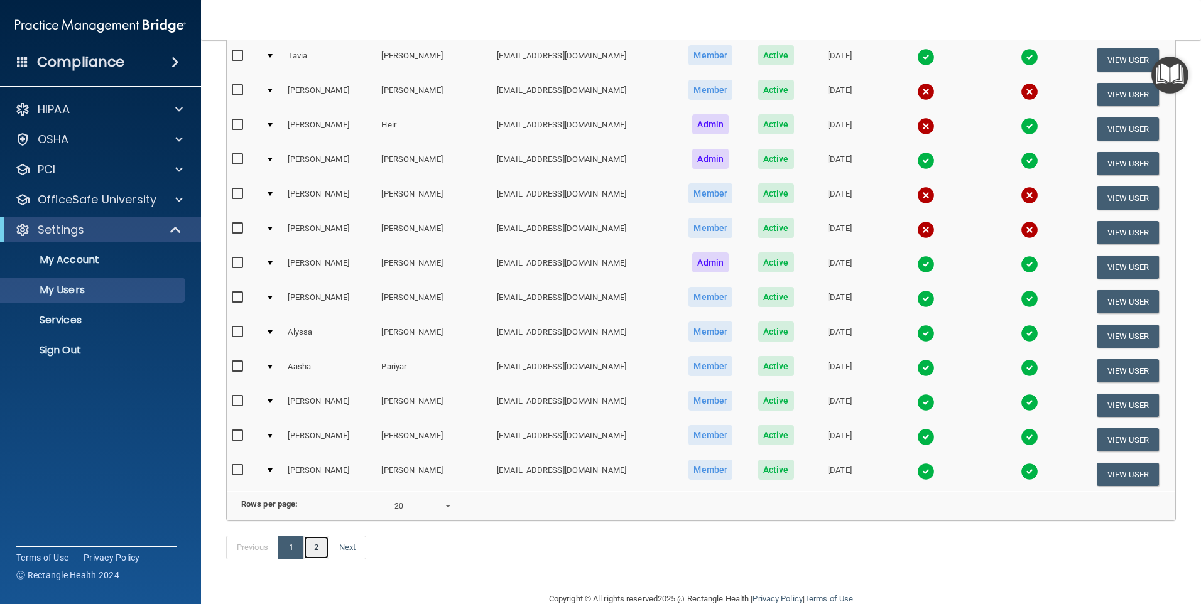
click at [322, 560] on link "2" at bounding box center [316, 548] width 26 height 24
select select "20"
